Goal: Task Accomplishment & Management: Use online tool/utility

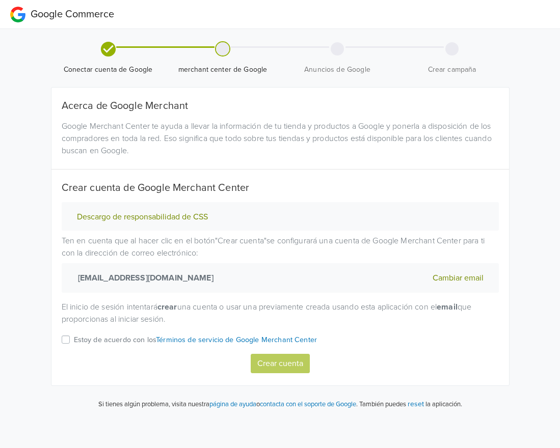
click at [97, 385] on div "Acerca de Google Merchant Google Merchant Center te ayuda a llevar la informaci…" at bounding box center [279, 237] width 457 height 298
click at [70, 337] on div "Estoy de acuerdo con los Términos de servicio de Google Merchant Center" at bounding box center [280, 344] width 437 height 20
click at [74, 339] on label "Estoy de acuerdo con los Términos de servicio de Google Merchant Center" at bounding box center [195, 344] width 243 height 20
click at [0, 0] on input "Estoy de acuerdo con los Términos de servicio de Google Merchant Center" at bounding box center [0, 0] width 0 height 0
click at [291, 362] on button "Crear cuenta" at bounding box center [280, 363] width 59 height 19
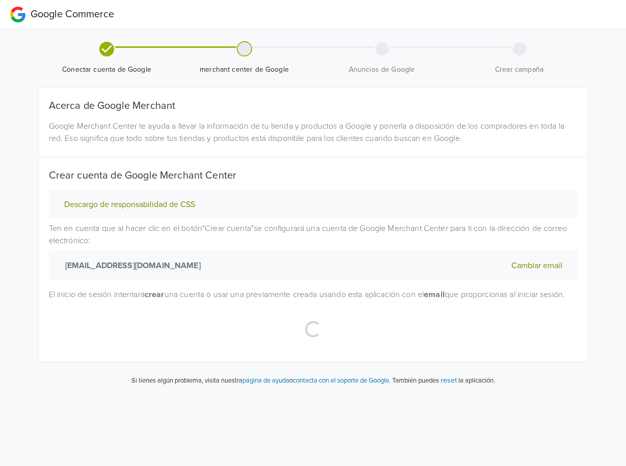
select select "cl"
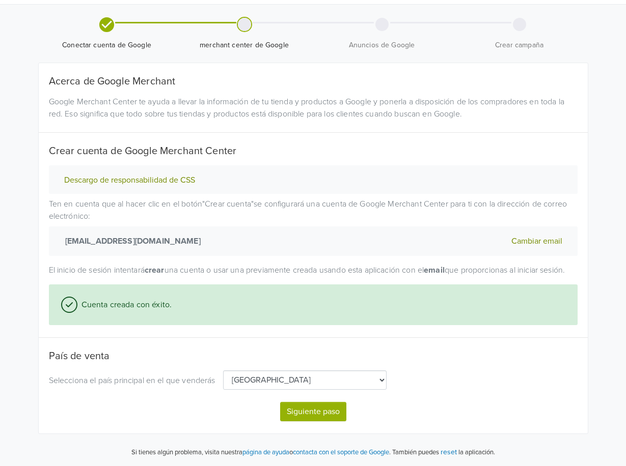
scroll to position [30, 0]
click at [313, 422] on button "Siguiente paso" at bounding box center [313, 411] width 66 height 19
select select "cl"
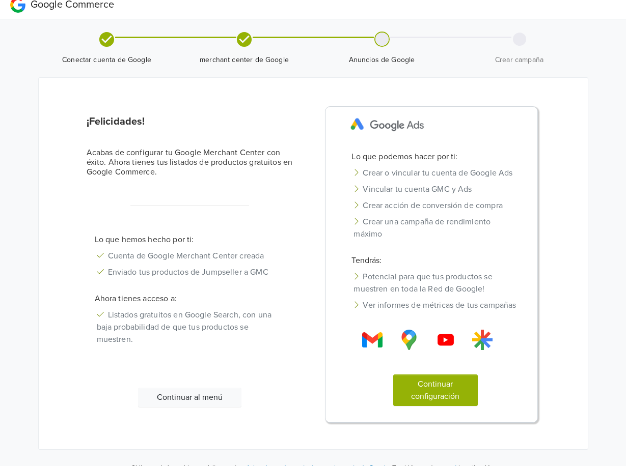
scroll to position [13, 0]
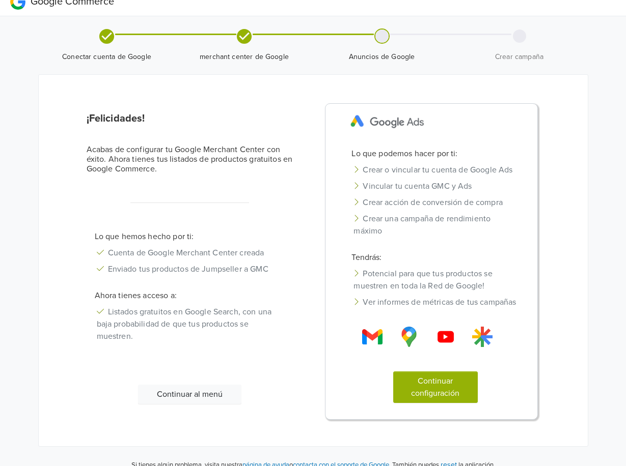
click at [444, 395] on button "Continuar configuración" at bounding box center [435, 388] width 85 height 32
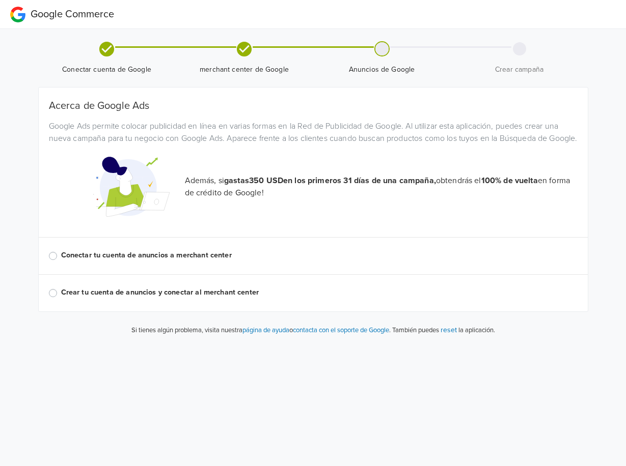
click at [49, 262] on div "Conectar tu cuenta de anuncios a merchant center" at bounding box center [313, 256] width 529 height 12
click at [61, 261] on label "Conectar tu cuenta de anuncios a merchant center" at bounding box center [319, 255] width 516 height 11
click at [0, 0] on input "Conectar tu cuenta de anuncios a merchant center" at bounding box center [0, 0] width 0 height 0
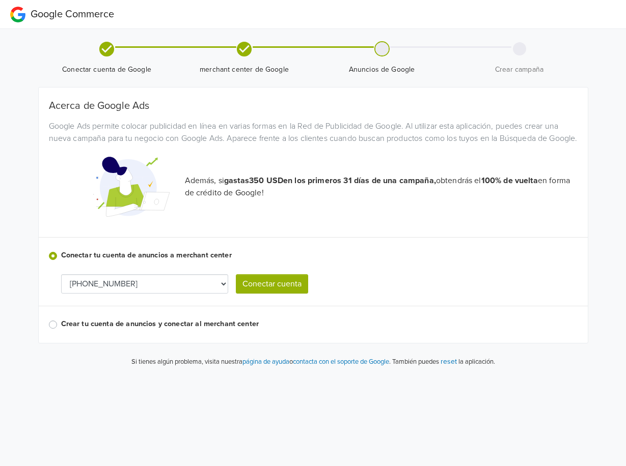
click at [258, 294] on button "Conectar cuenta" at bounding box center [272, 283] width 72 height 19
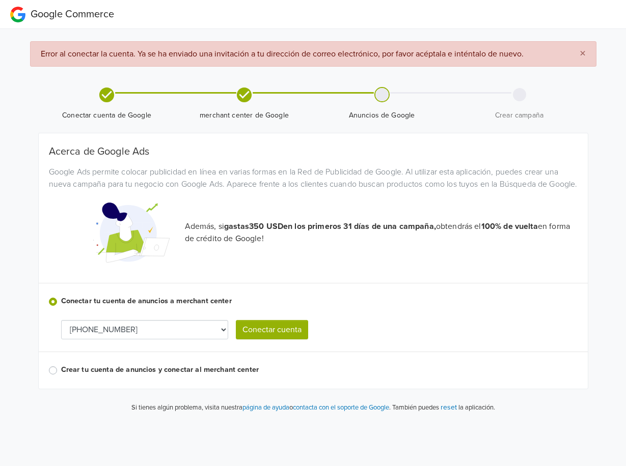
click at [251, 340] on button "Conectar cuenta" at bounding box center [272, 329] width 72 height 19
click at [49, 377] on div "Crear tu cuenta de anuncios y conectar al merchant center" at bounding box center [313, 371] width 529 height 12
click at [61, 376] on label "Crear tu cuenta de anuncios y conectar al merchant center" at bounding box center [319, 370] width 516 height 11
click at [0, 0] on input "Crear tu cuenta de anuncios y conectar al merchant center" at bounding box center [0, 0] width 0 height 0
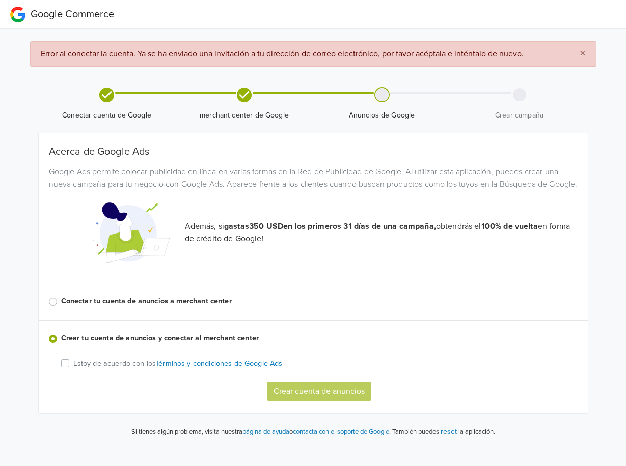
click at [61, 307] on label "Conectar tu cuenta de anuncios a merchant center" at bounding box center [319, 301] width 516 height 11
click at [0, 0] on input "Conectar tu cuenta de anuncios a merchant center" at bounding box center [0, 0] width 0 height 0
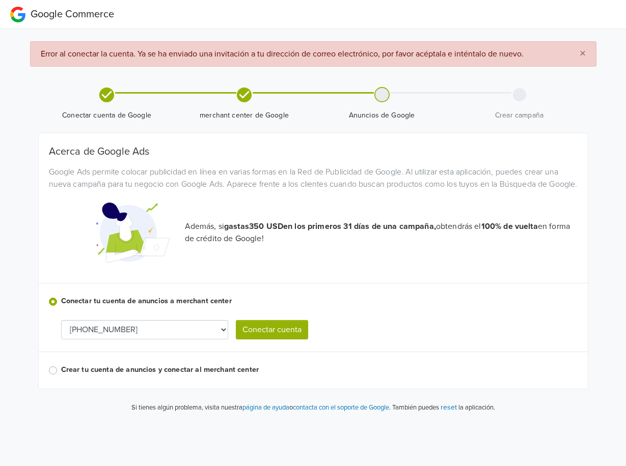
click at [277, 339] on button "Conectar cuenta" at bounding box center [272, 329] width 72 height 19
click at [287, 335] on button "Conectar cuenta" at bounding box center [272, 329] width 72 height 19
click at [277, 340] on button "Conectar cuenta" at bounding box center [272, 329] width 72 height 19
click at [559, 421] on div "Google Commerce × Error al conectar la cuenta. Ya se ha enviado una invitación …" at bounding box center [313, 211] width 626 height 422
click at [385, 93] on div at bounding box center [381, 94] width 13 height 13
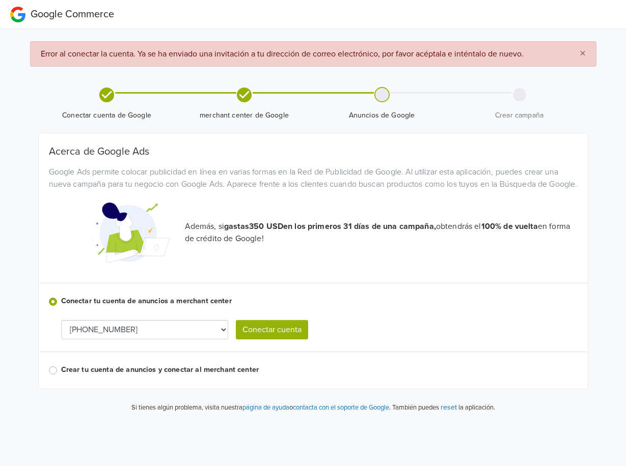
click at [559, 47] on span "×" at bounding box center [583, 53] width 6 height 15
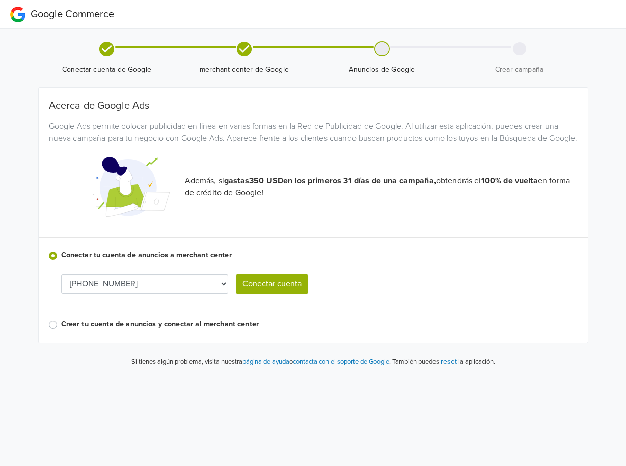
click at [266, 294] on button "Conectar cuenta" at bounding box center [272, 283] width 72 height 19
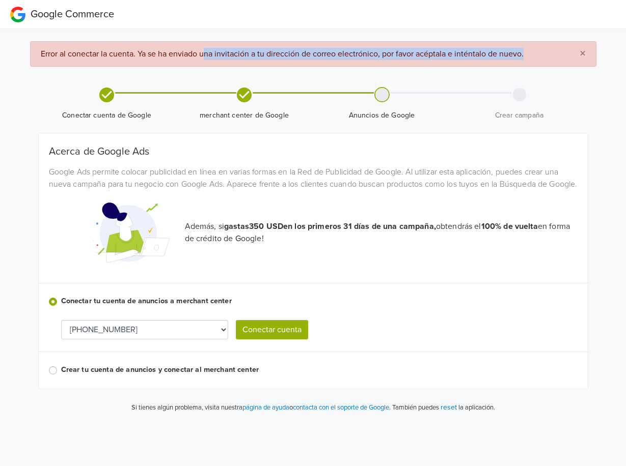
drag, startPoint x: 205, startPoint y: 59, endPoint x: 539, endPoint y: 55, distance: 334.1
click at [539, 55] on div "× Error al conectar la cuenta. Ya se ha enviado una invitación a tu dirección d…" at bounding box center [313, 53] width 566 height 25
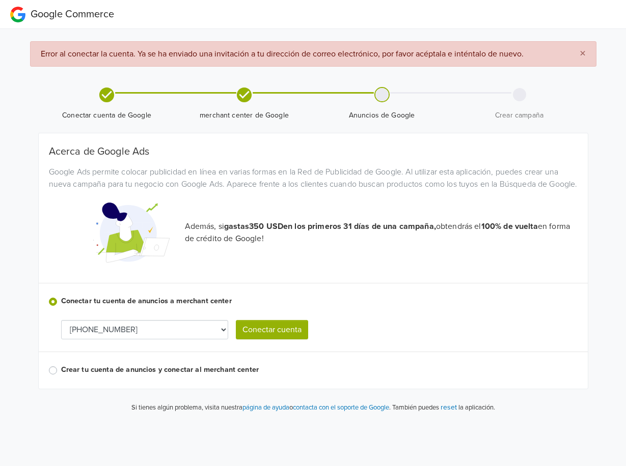
click at [346, 288] on div "Acerca de Google Ads Google Ads permite colocar publicidad en línea en varias f…" at bounding box center [313, 261] width 529 height 231
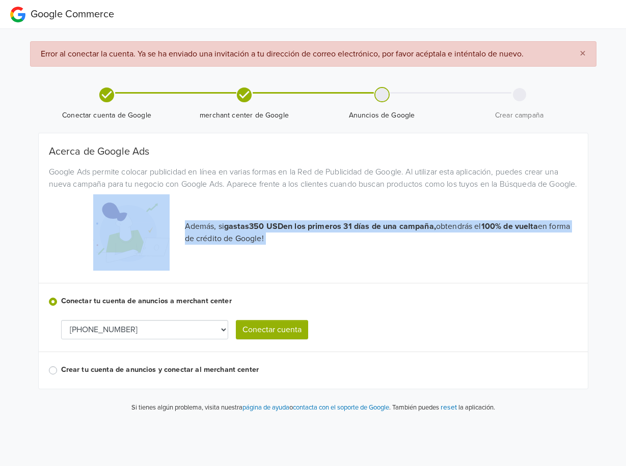
click at [346, 288] on div "Acerca de Google Ads Google Ads permite colocar publicidad en línea en varias f…" at bounding box center [313, 261] width 529 height 231
click at [263, 340] on button "Conectar cuenta" at bounding box center [272, 329] width 72 height 19
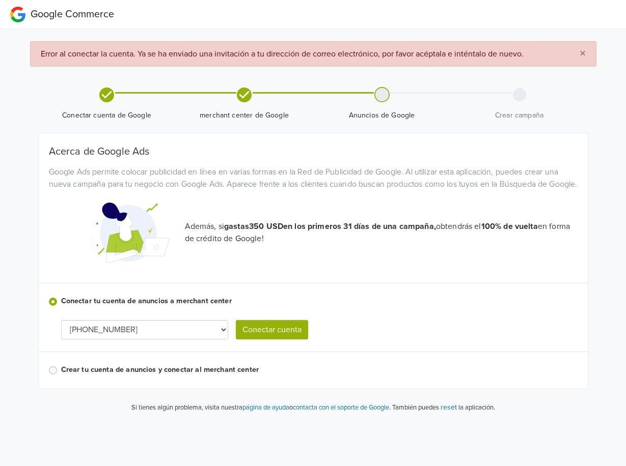
click at [555, 222] on div "Además, si gastas 350 USD en los primeros 31 días de una campaña, obtendrás el …" at bounding box center [313, 233] width 544 height 76
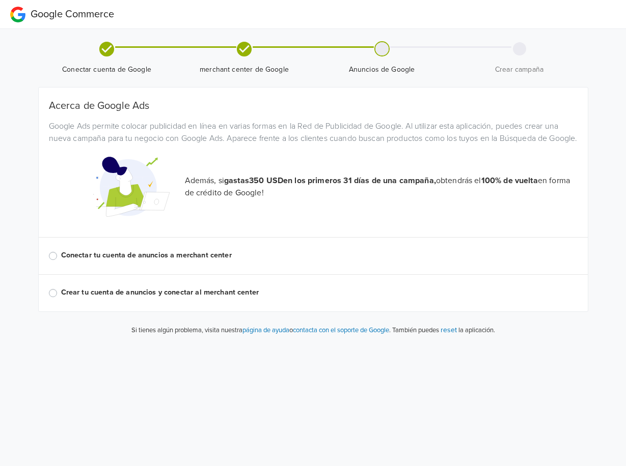
click at [47, 268] on div "Acerca de Google Ads Google Ads permite colocar publicidad en línea en varias f…" at bounding box center [313, 200] width 549 height 224
click at [61, 261] on label "Conectar tu cuenta de anuncios a merchant center" at bounding box center [319, 255] width 516 height 11
click at [0, 0] on input "Conectar tu cuenta de anuncios a merchant center" at bounding box center [0, 0] width 0 height 0
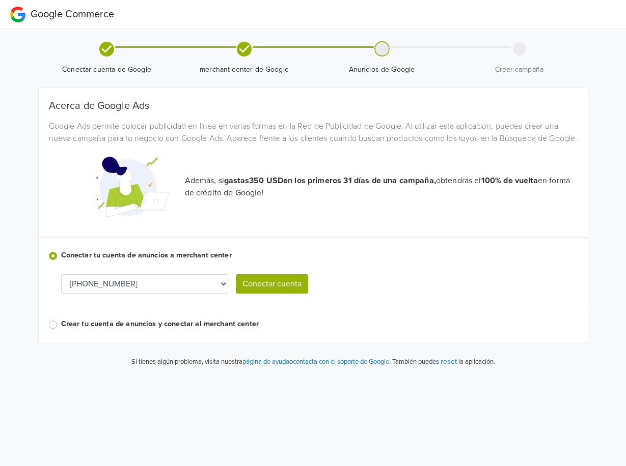
click at [273, 294] on button "Conectar cuenta" at bounding box center [272, 283] width 72 height 19
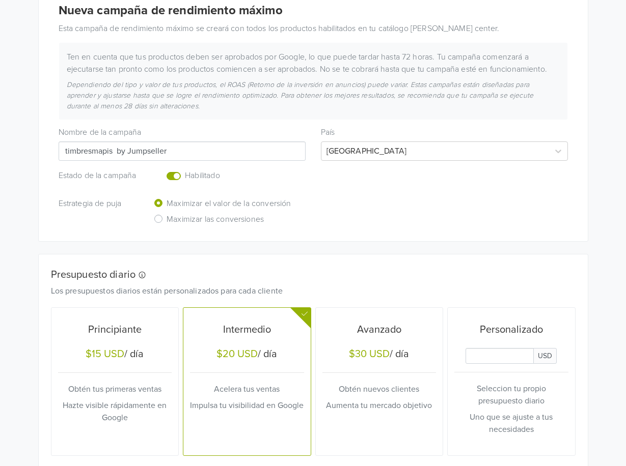
scroll to position [167, 0]
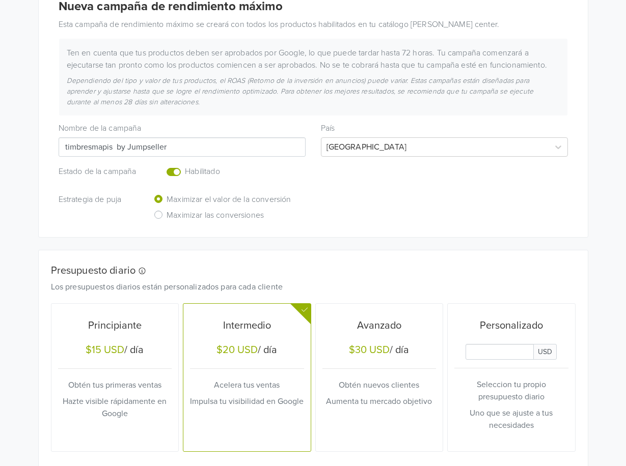
drag, startPoint x: 114, startPoint y: 147, endPoint x: 171, endPoint y: 145, distance: 57.6
click at [171, 145] on input "timbresmapis by Jumpseller" at bounding box center [182, 146] width 247 height 19
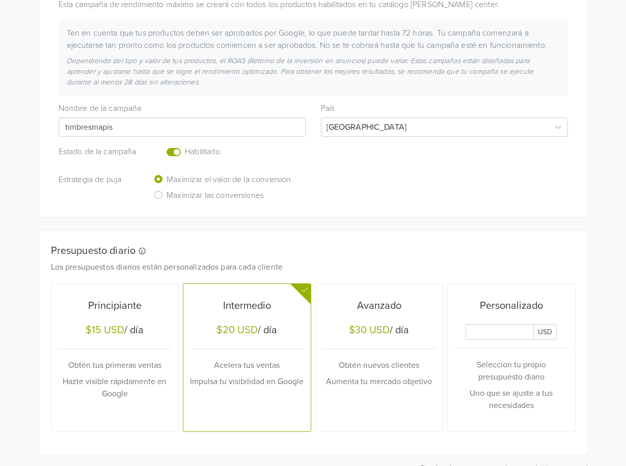
type input "timbresmapis"
click at [355, 186] on div "Estrategia de puja Maximizar el valor de la conversión Maximizar las conversion…" at bounding box center [313, 189] width 525 height 32
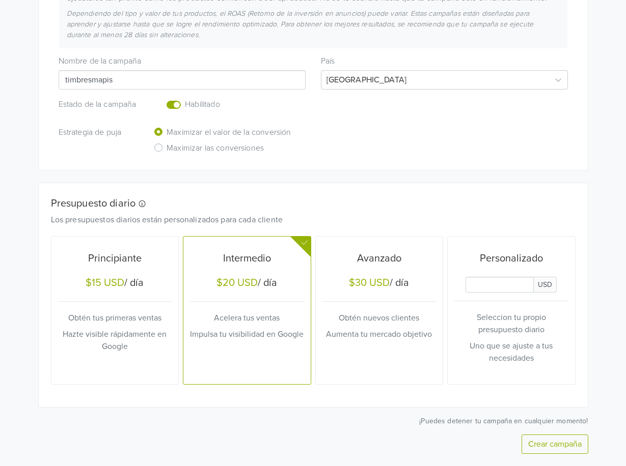
scroll to position [265, 0]
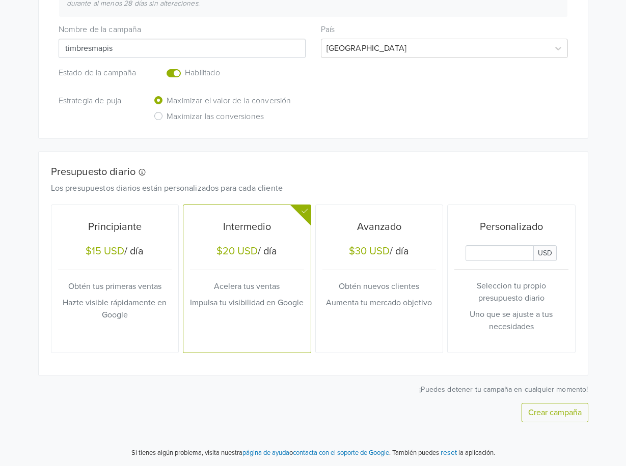
click at [162, 384] on p "¡Puedes detener tu campaña en cualquier momento!" at bounding box center [313, 389] width 550 height 11
click at [254, 405] on div "Crear campaña" at bounding box center [313, 412] width 550 height 19
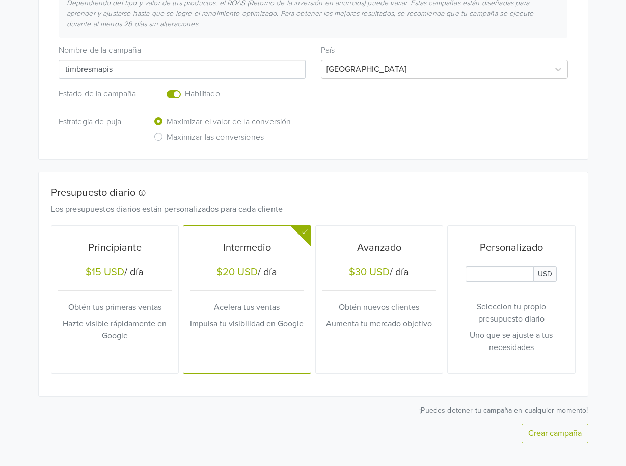
scroll to position [248, 0]
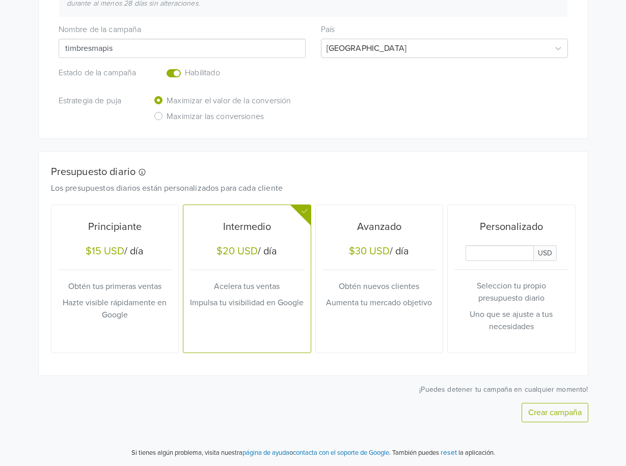
click at [254, 405] on div "Crear campaña" at bounding box center [313, 412] width 550 height 19
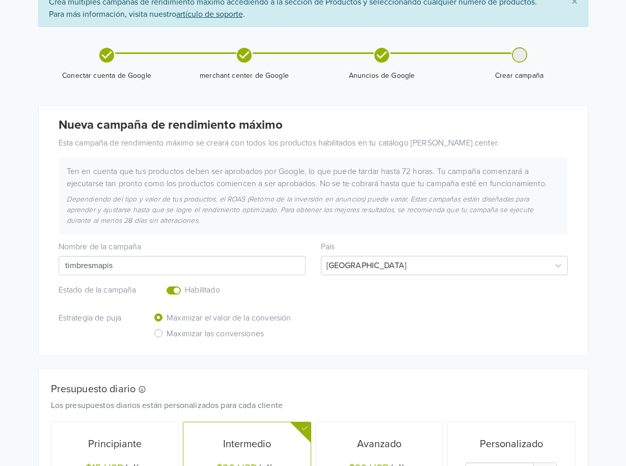
scroll to position [16, 0]
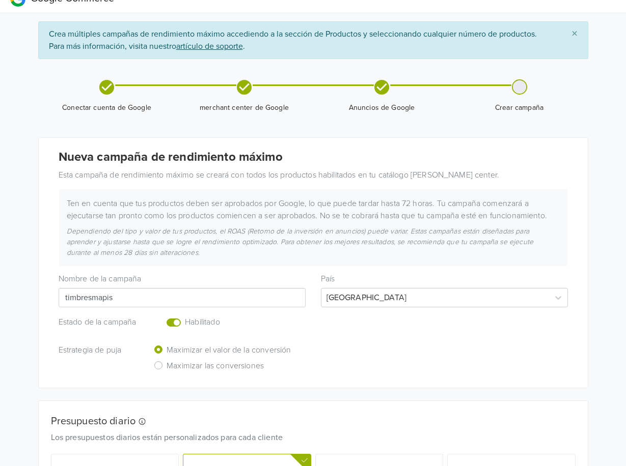
click at [533, 142] on div "Nueva campaña de rendimiento máximo Esta campaña de rendimiento máximo se crear…" at bounding box center [313, 263] width 549 height 250
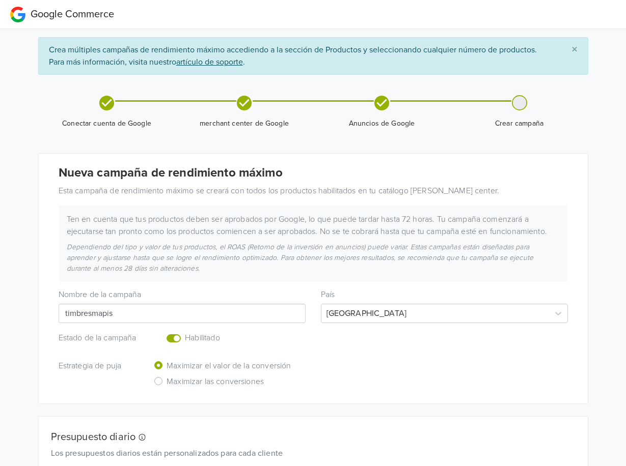
click at [37, 109] on div "Crea múltiples campañas de rendimiento máximo accediendo a la sección de Produc…" at bounding box center [313, 384] width 565 height 695
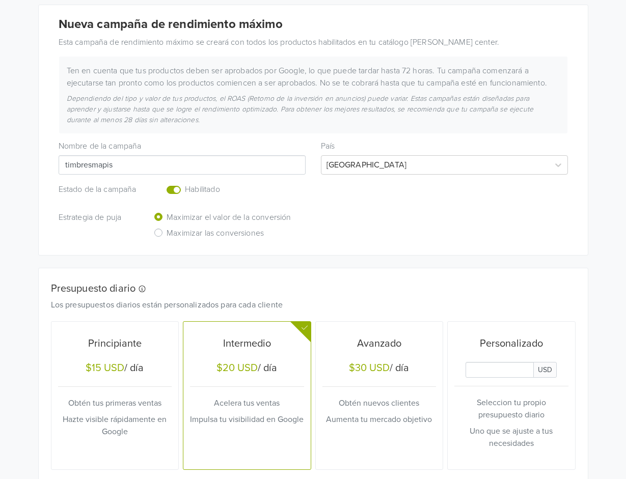
scroll to position [253, 0]
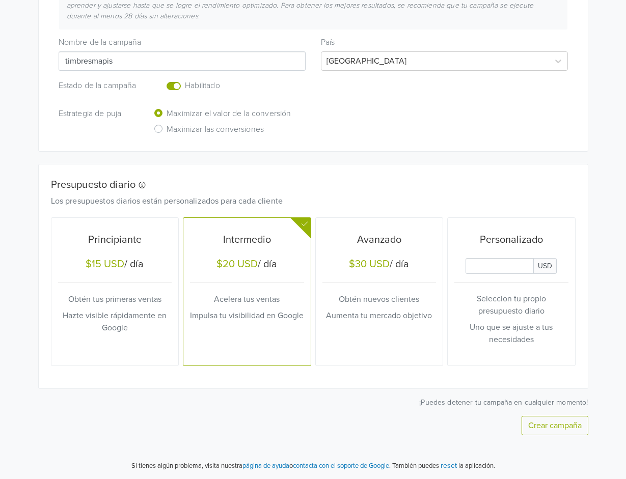
click at [28, 399] on div "Crea múltiples campañas de rendimiento máximo accediendo a la sección de Produc…" at bounding box center [313, 127] width 581 height 703
click at [355, 393] on div "Nueva campaña de rendimiento máximo Esta campaña de rendimiento máximo se crear…" at bounding box center [313, 168] width 550 height 535
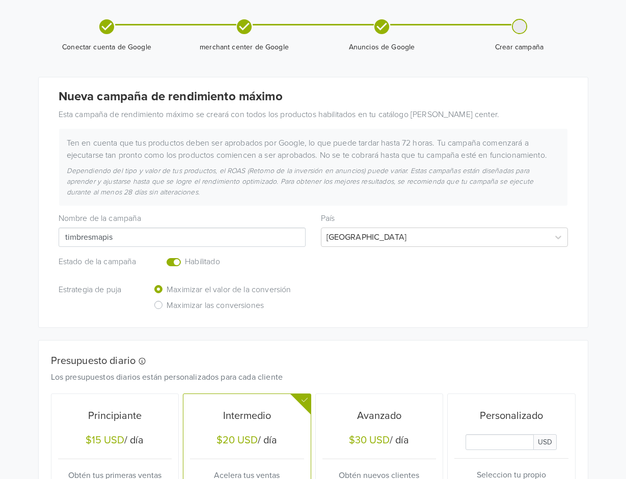
scroll to position [77, 0]
